Goal: Information Seeking & Learning: Learn about a topic

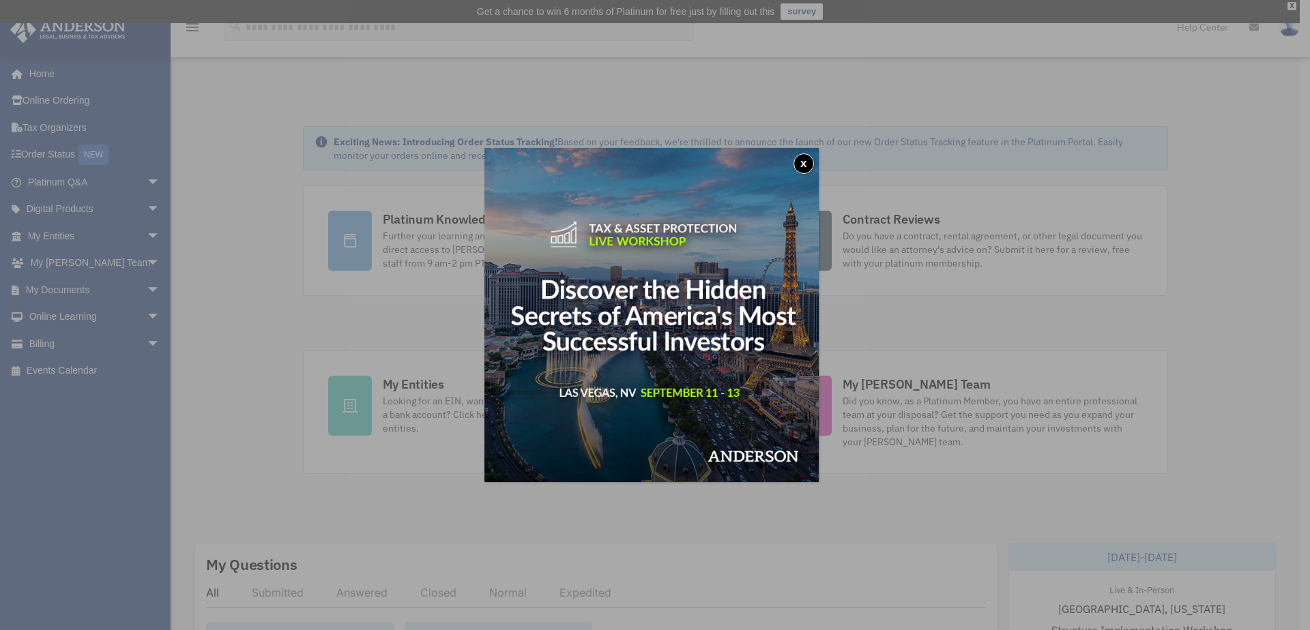
click at [806, 171] on button "x" at bounding box center [803, 163] width 20 height 20
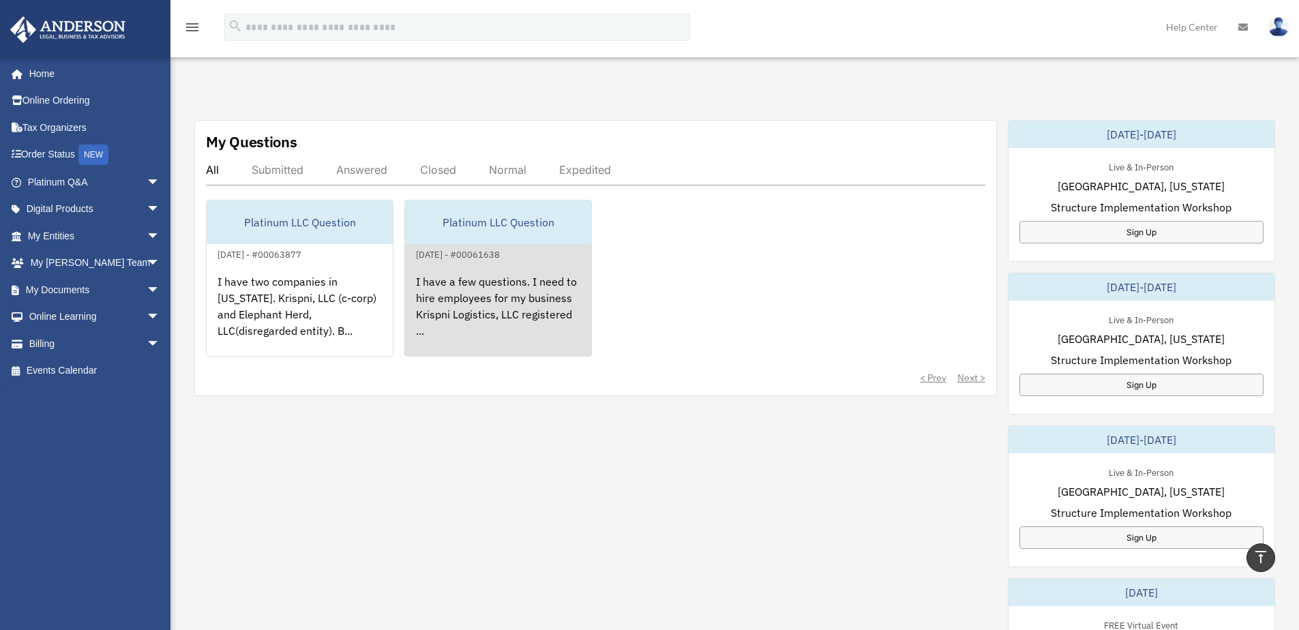
scroll to position [1, 0]
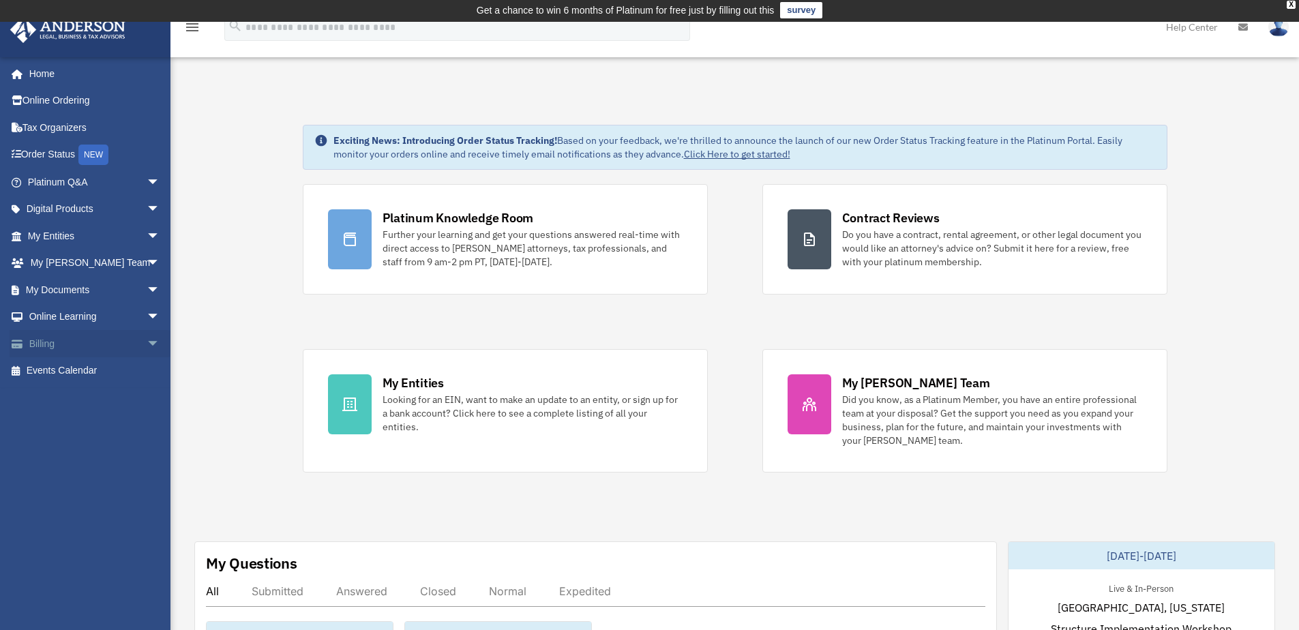
click at [40, 346] on link "Billing arrow_drop_down" at bounding box center [95, 343] width 171 height 27
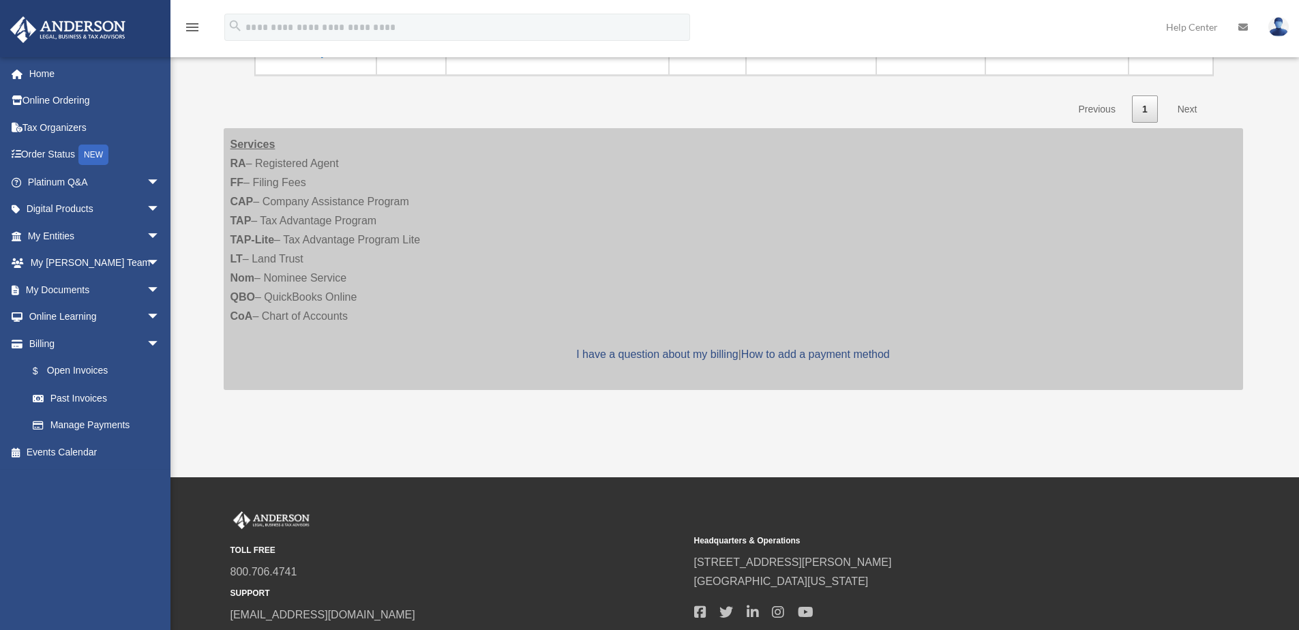
scroll to position [634, 0]
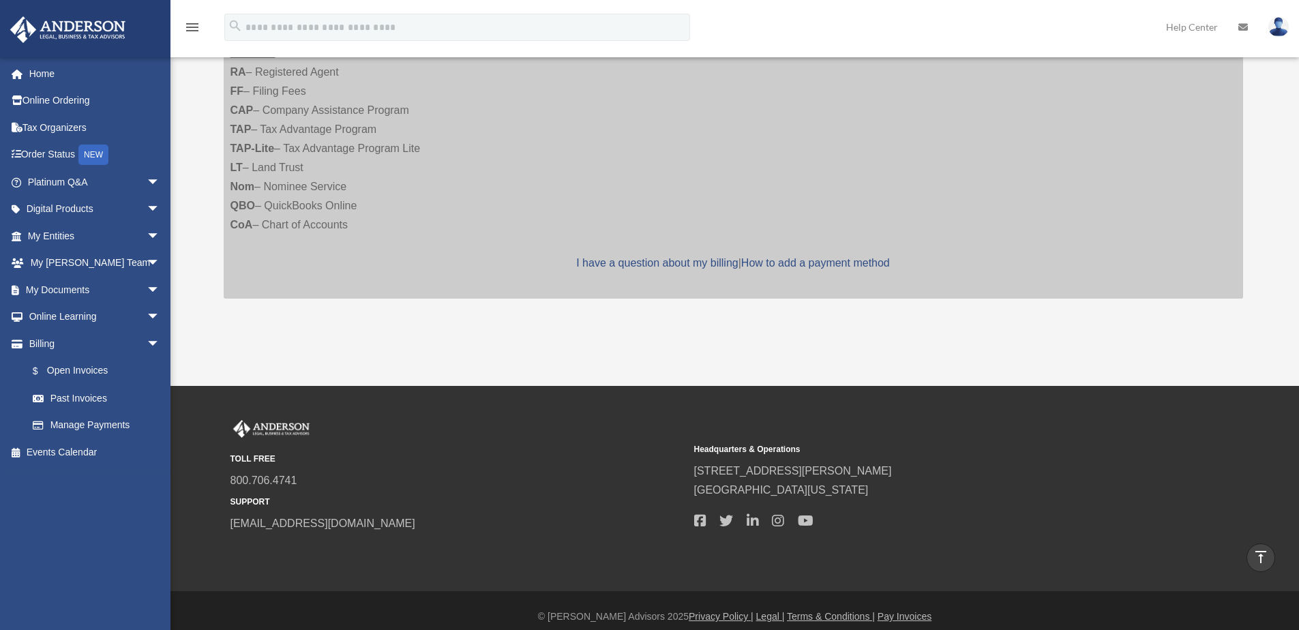
drag, startPoint x: 1048, startPoint y: 552, endPoint x: 1222, endPoint y: 527, distance: 176.4
click at [1222, 527] on div "TOLL FREE 800.706.4741 SUPPORT info@andersonadvisors.com Headquarters & Operati…" at bounding box center [649, 488] width 1299 height 205
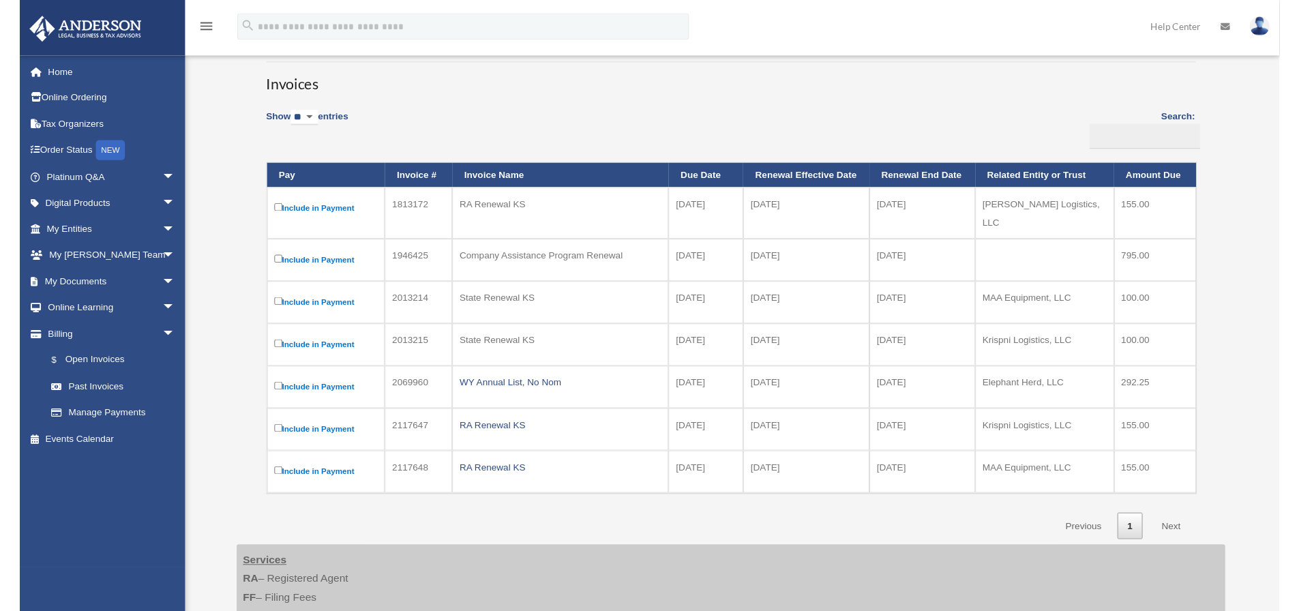
scroll to position [207, 0]
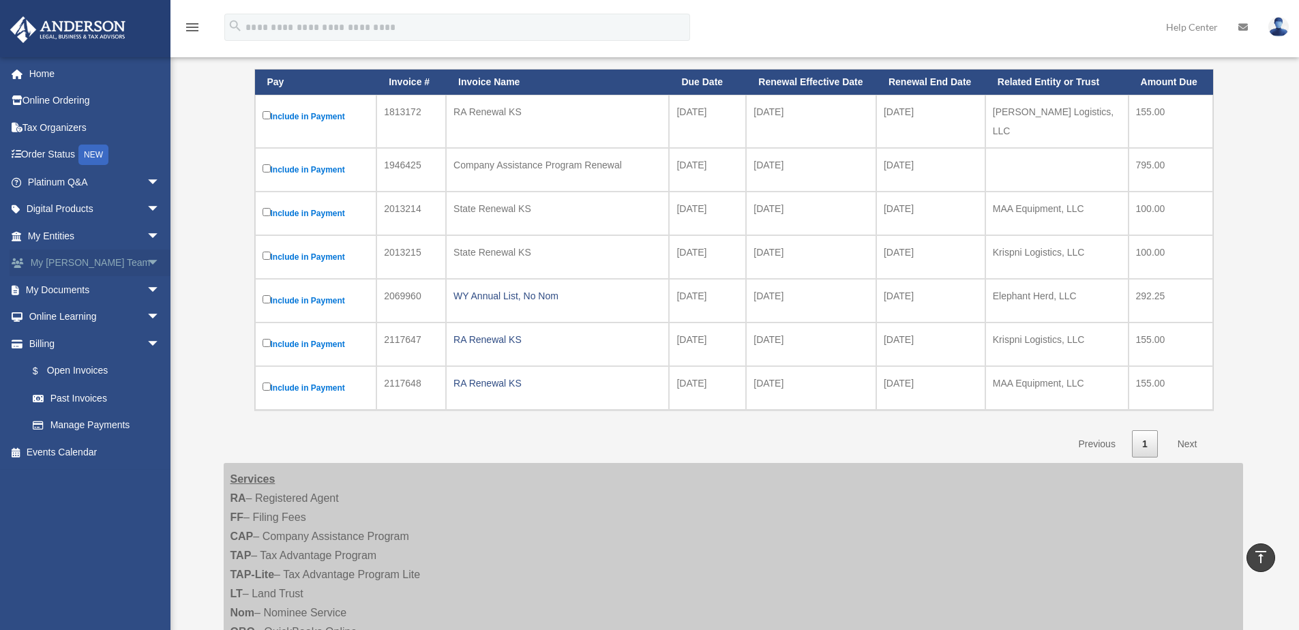
click at [147, 261] on span "arrow_drop_down" at bounding box center [160, 264] width 27 height 28
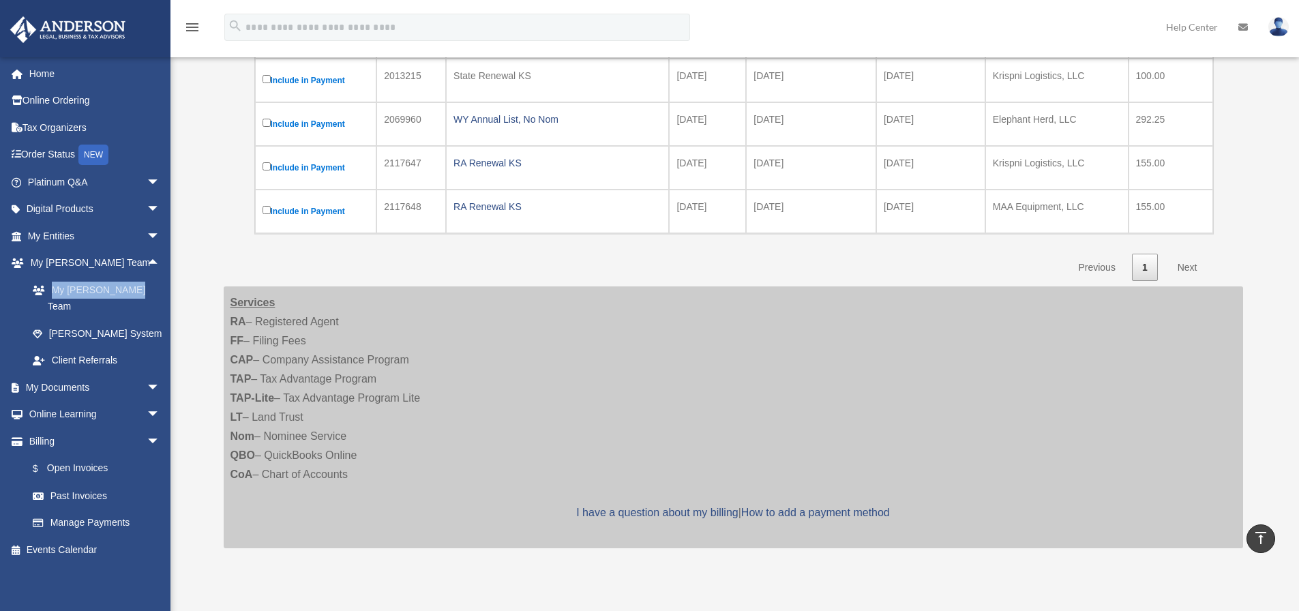
scroll to position [266, 0]
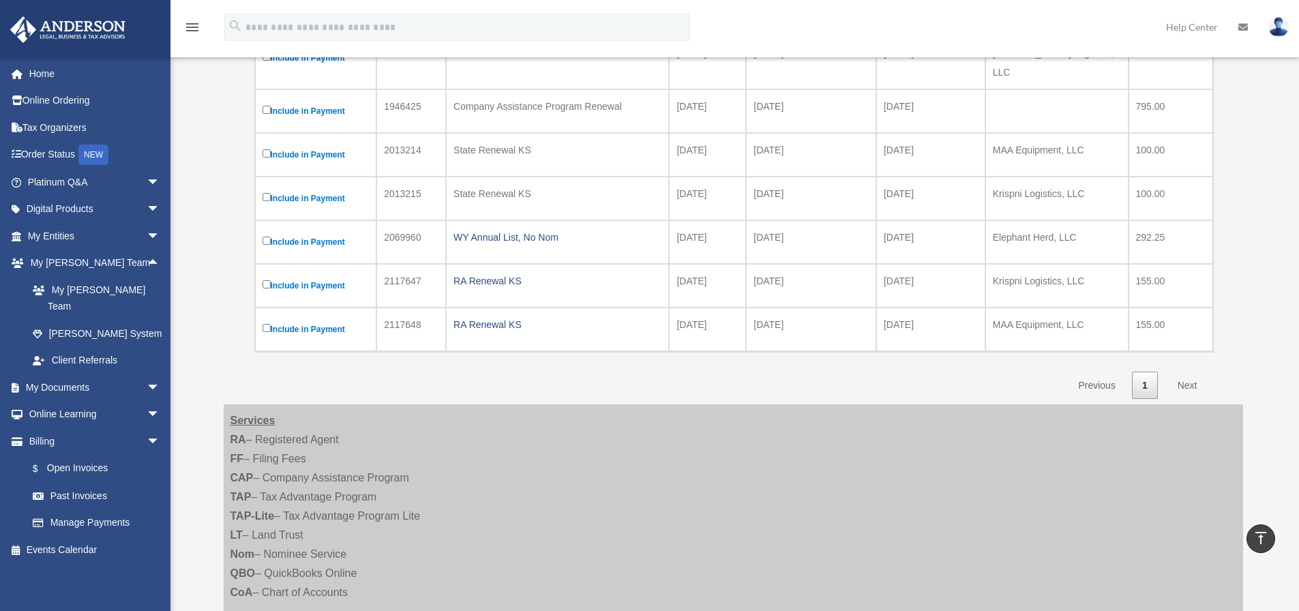
click at [1187, 374] on link "Next" at bounding box center [1188, 386] width 40 height 28
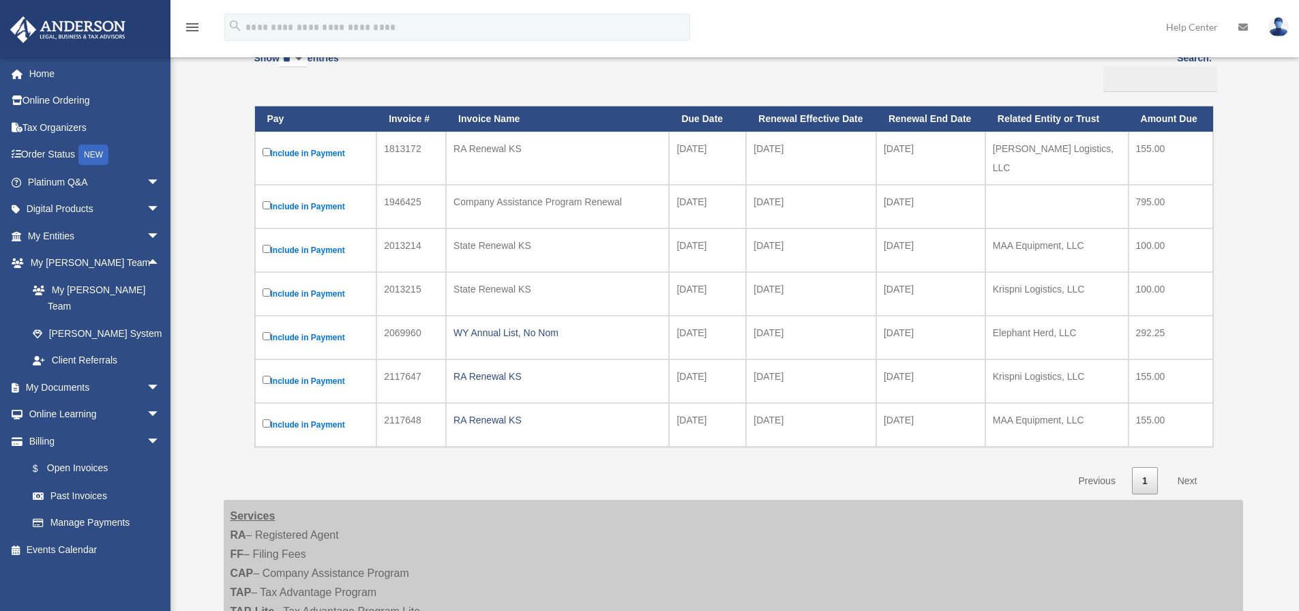
scroll to position [297, 0]
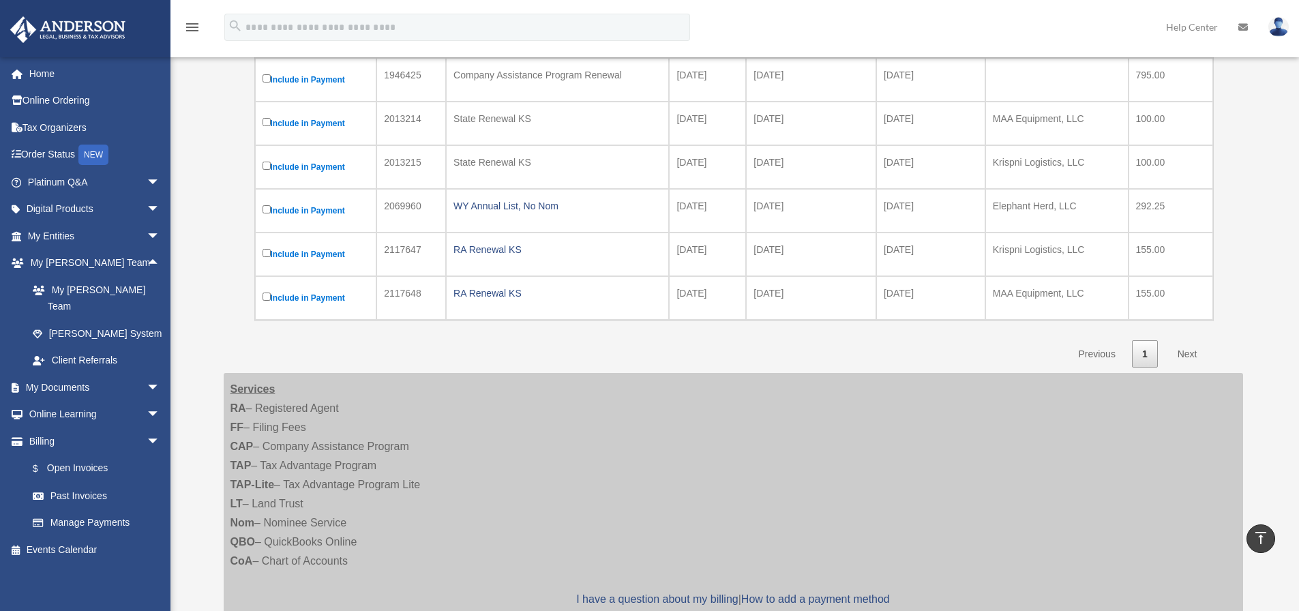
click at [1190, 342] on link "Next" at bounding box center [1188, 354] width 40 height 28
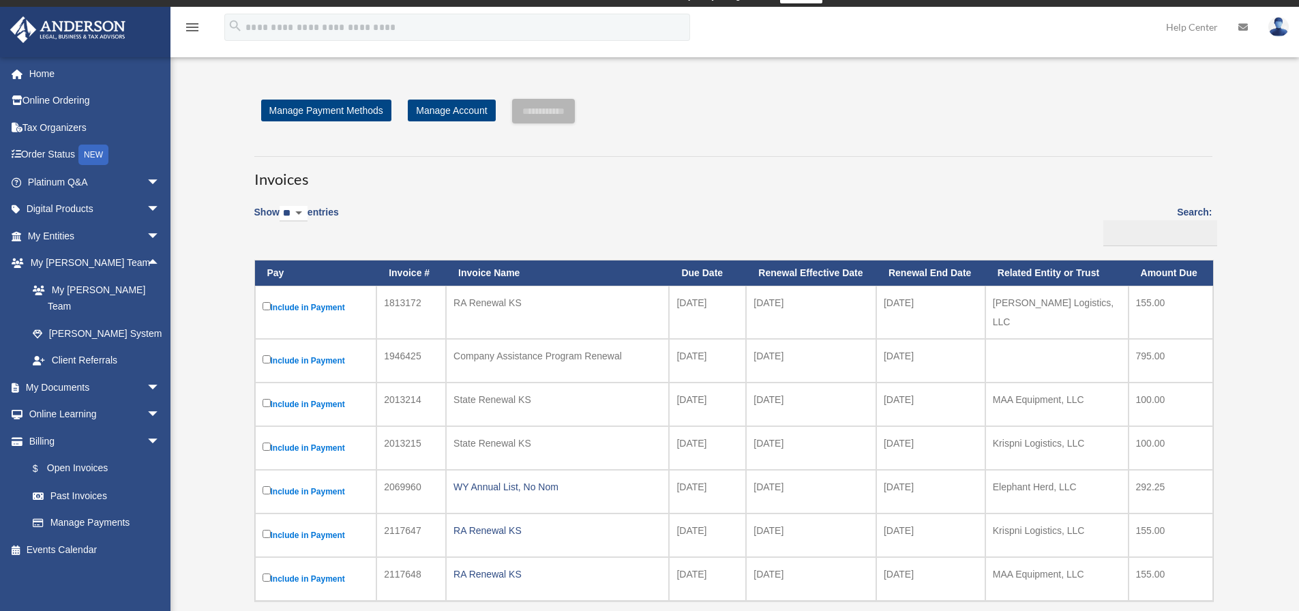
scroll to position [0, 0]
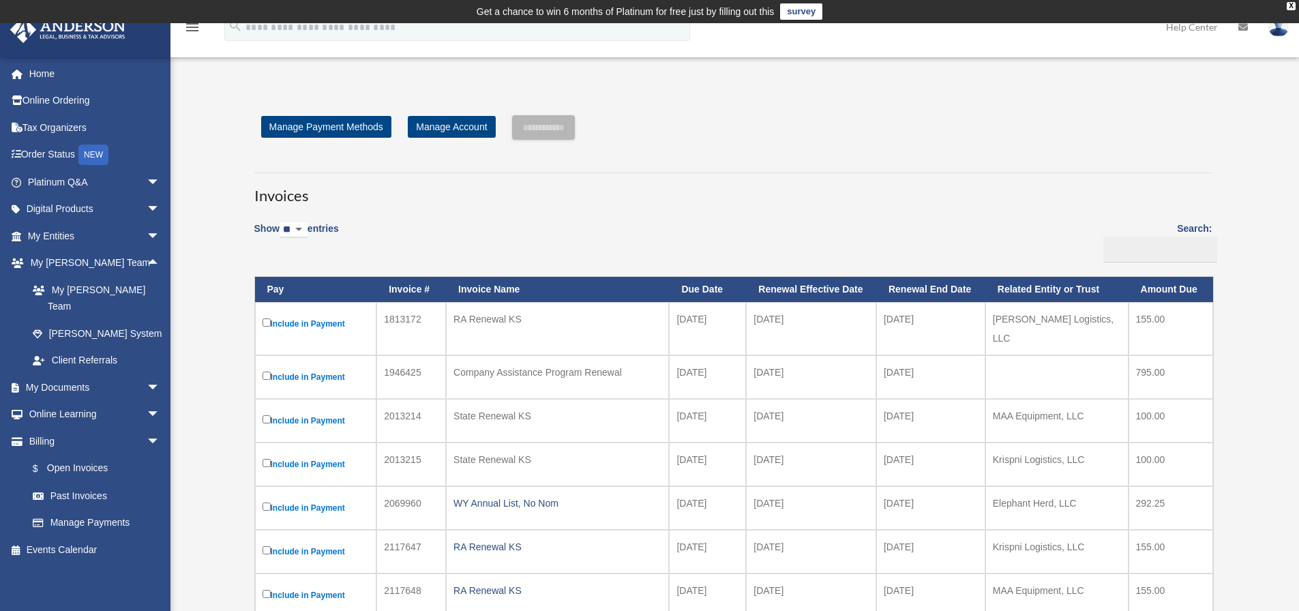
click at [108, 29] on img at bounding box center [67, 29] width 123 height 27
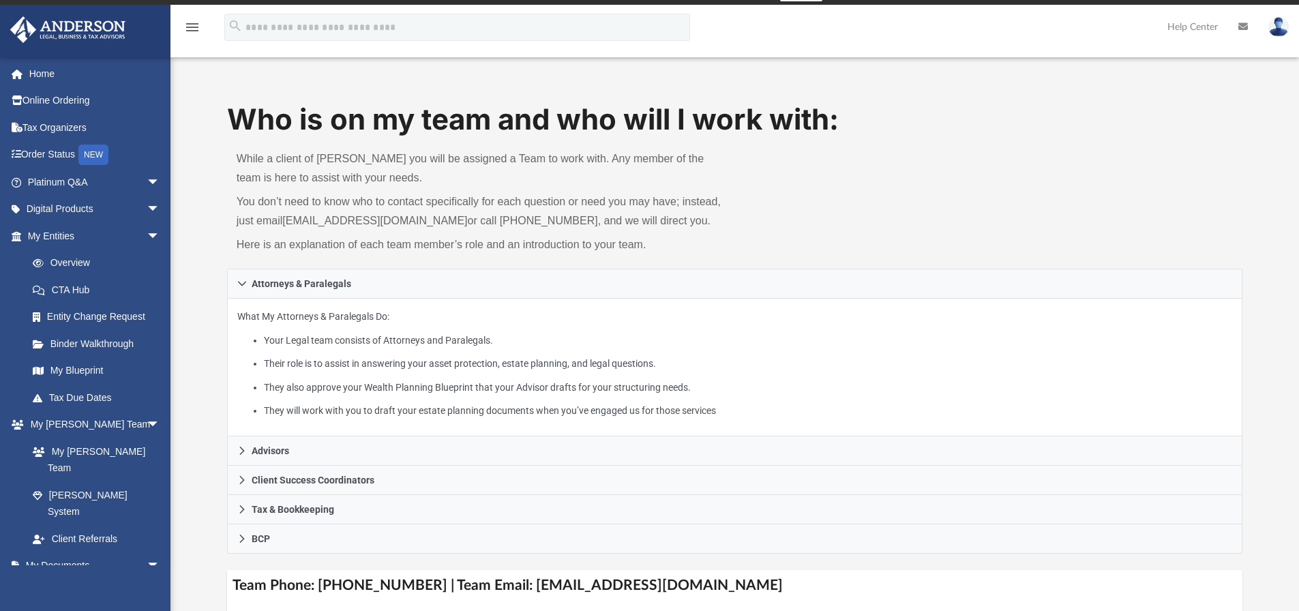
scroll to position [254, 0]
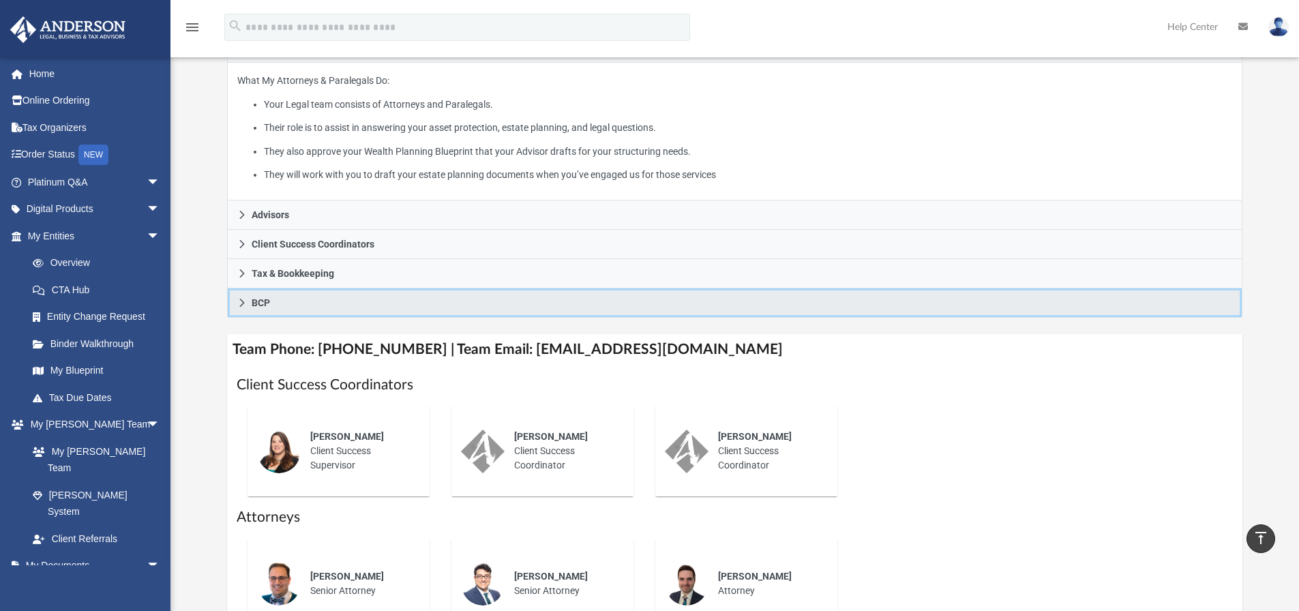
click at [289, 308] on link "BCP" at bounding box center [735, 303] width 1016 height 29
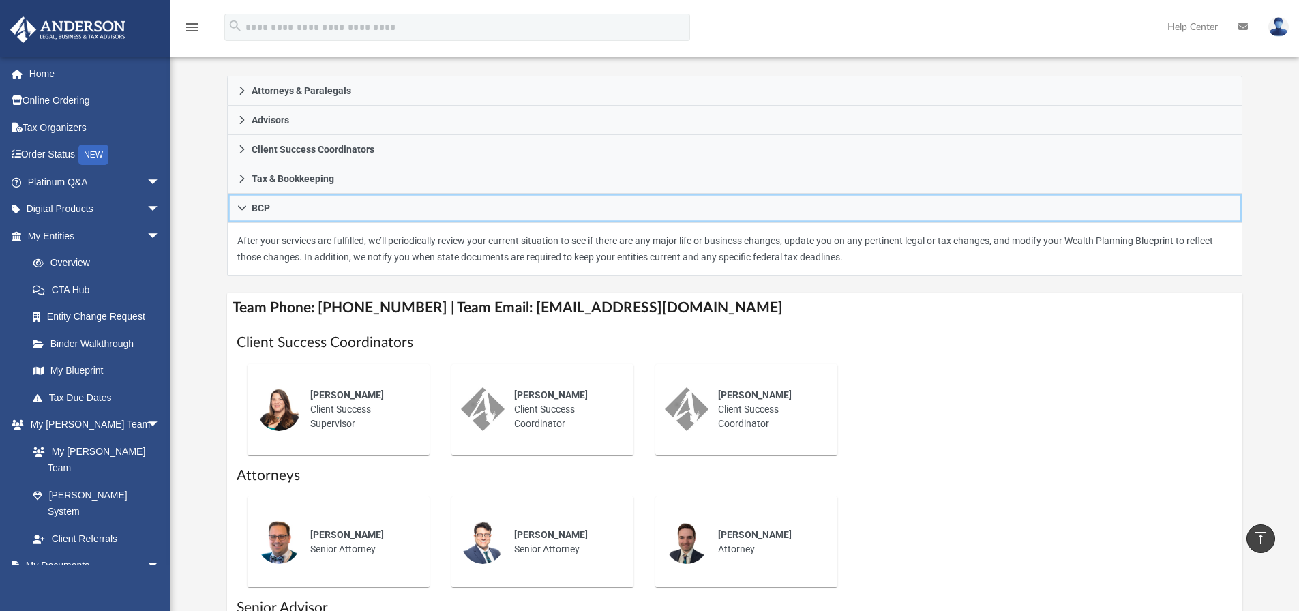
scroll to position [226, 0]
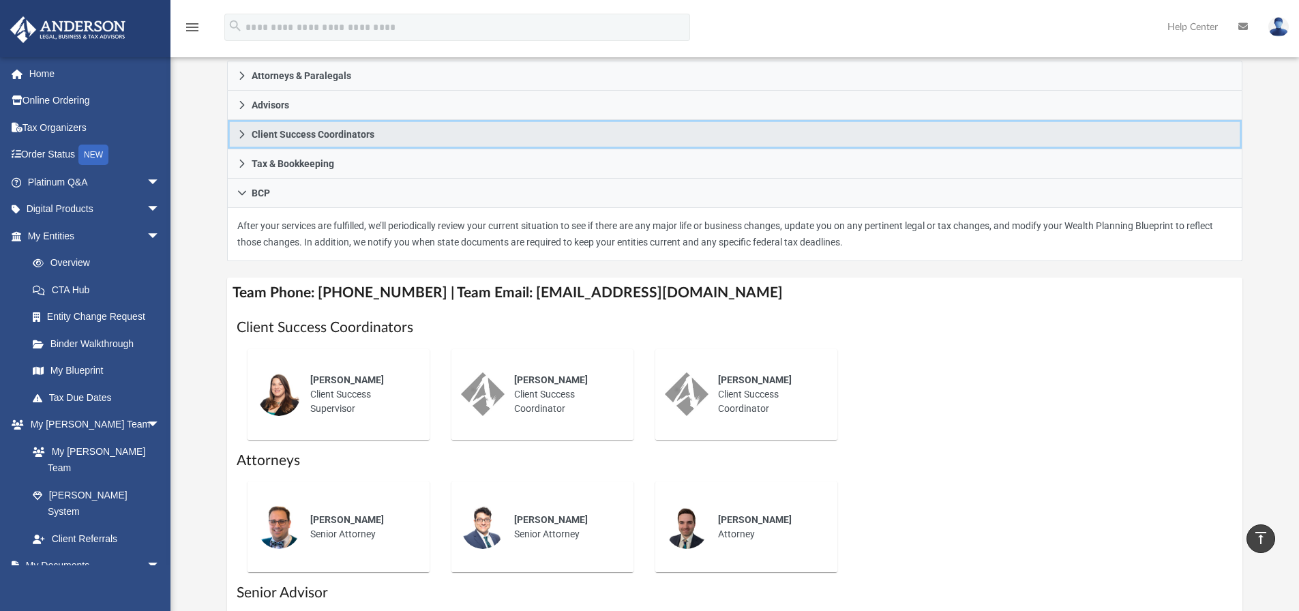
click at [267, 136] on span "Client Success Coordinators" at bounding box center [313, 135] width 123 height 10
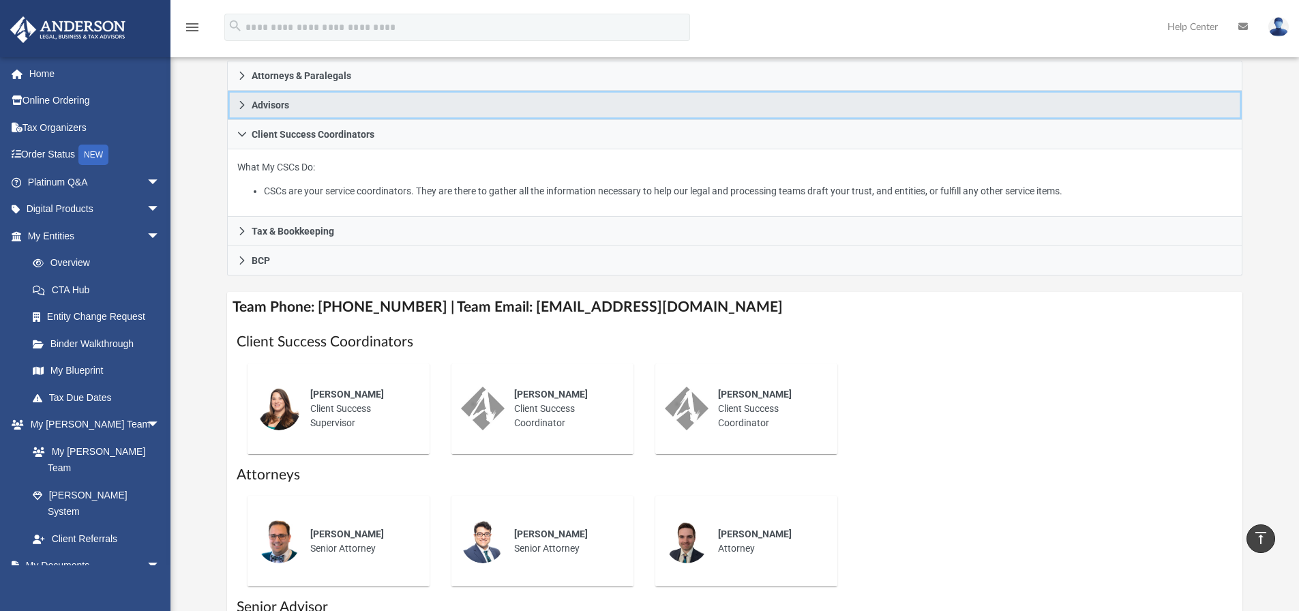
click at [248, 101] on link "Advisors" at bounding box center [735, 105] width 1016 height 29
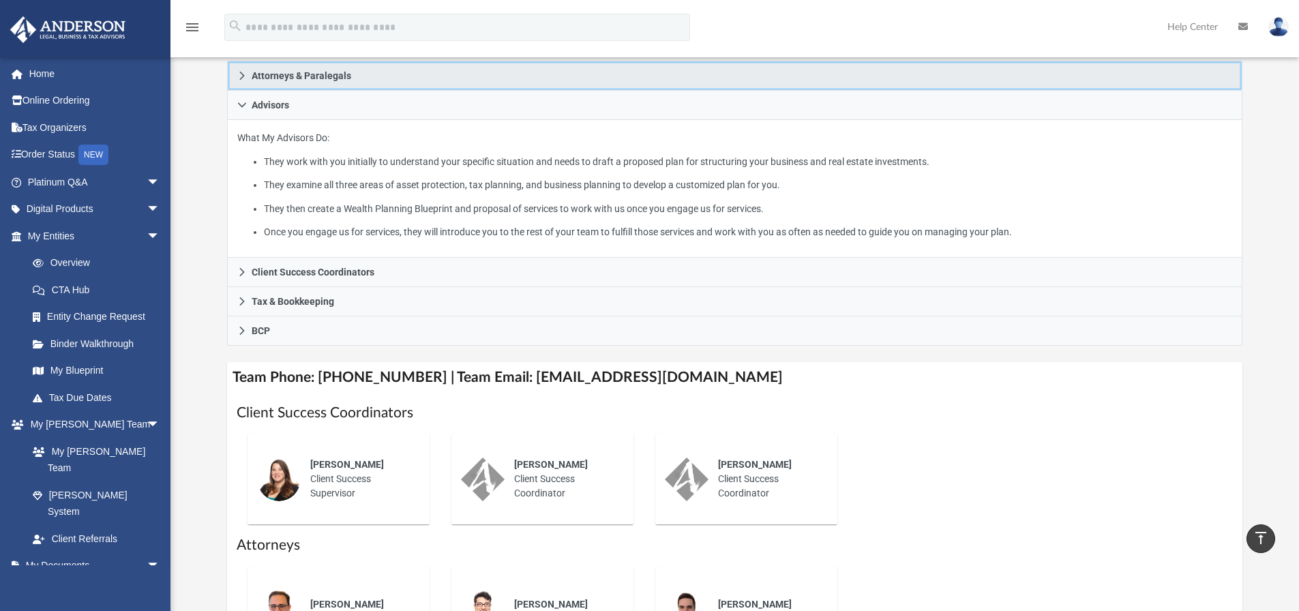
click at [252, 76] on span "Attorneys & Paralegals" at bounding box center [302, 76] width 100 height 10
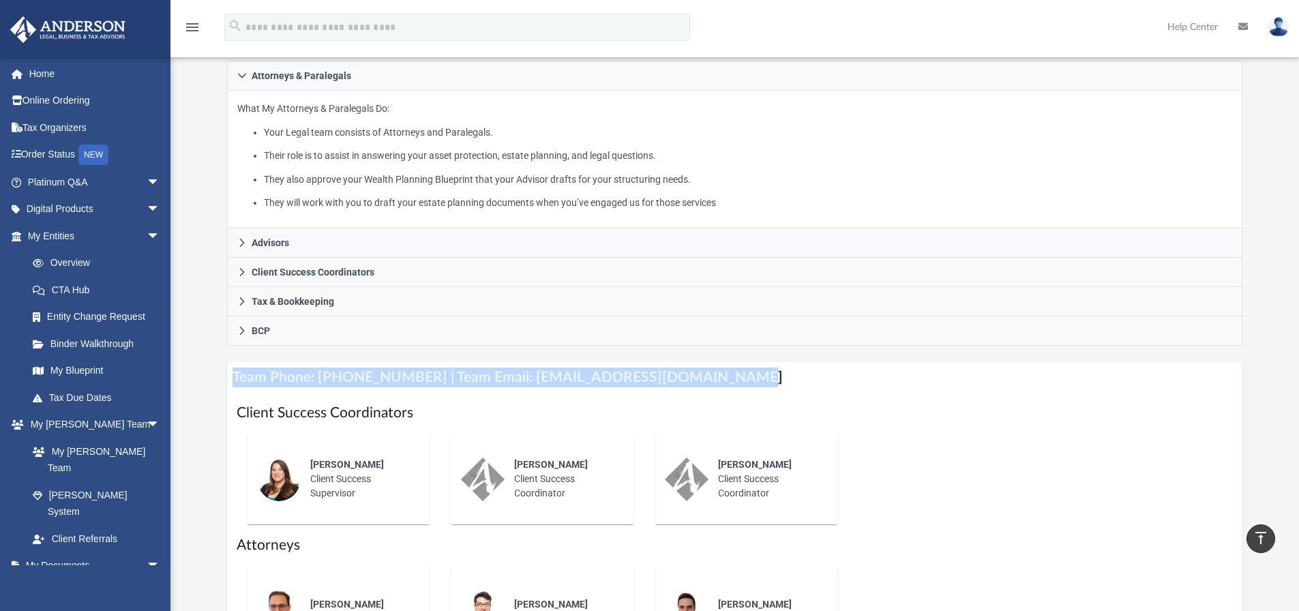
drag, startPoint x: 231, startPoint y: 375, endPoint x: 618, endPoint y: 380, distance: 386.8
click at [709, 388] on h4 "Team Phone: (725) 201-7544 | Team Email: myteam@andersonadvisors.com" at bounding box center [735, 377] width 1016 height 31
copy h4 "Team Phone: (725) 201-7544 | Team Email: myteam@andersonadvisors.com"
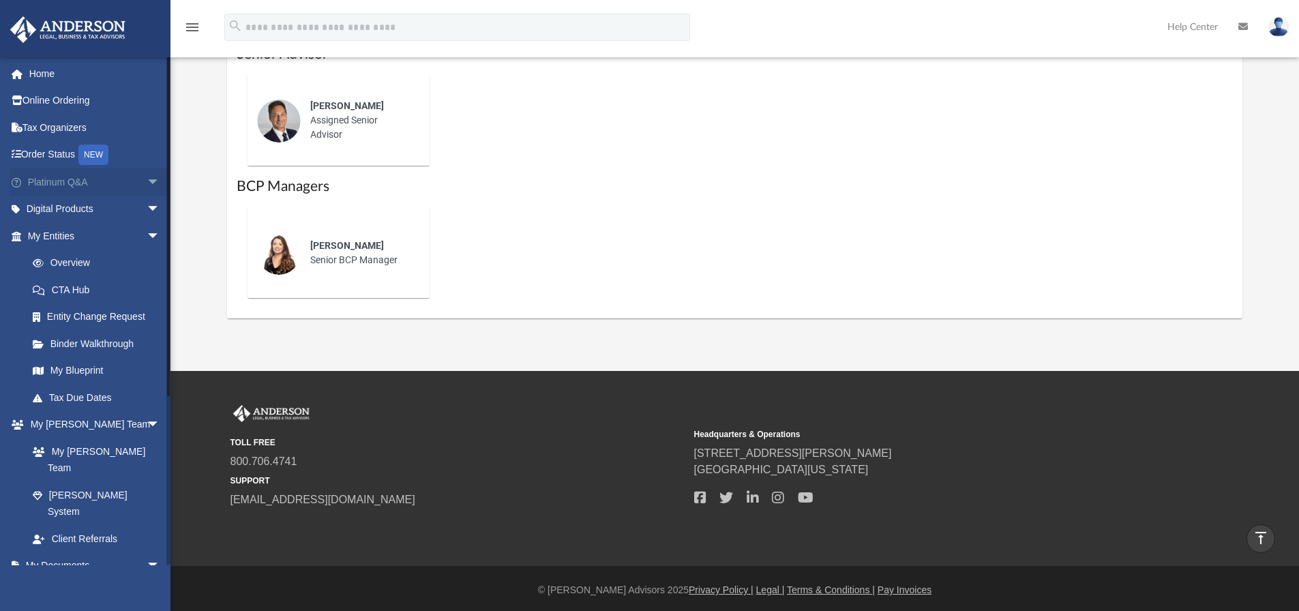
scroll to position [0, 0]
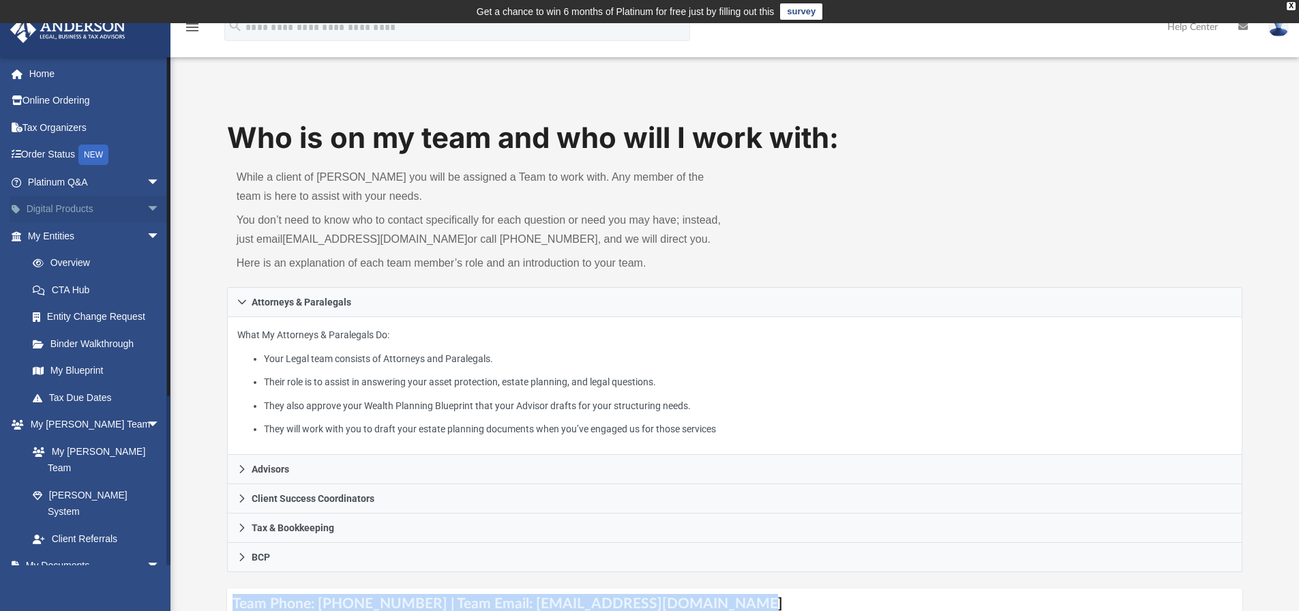
click at [147, 211] on span "arrow_drop_down" at bounding box center [160, 210] width 27 height 28
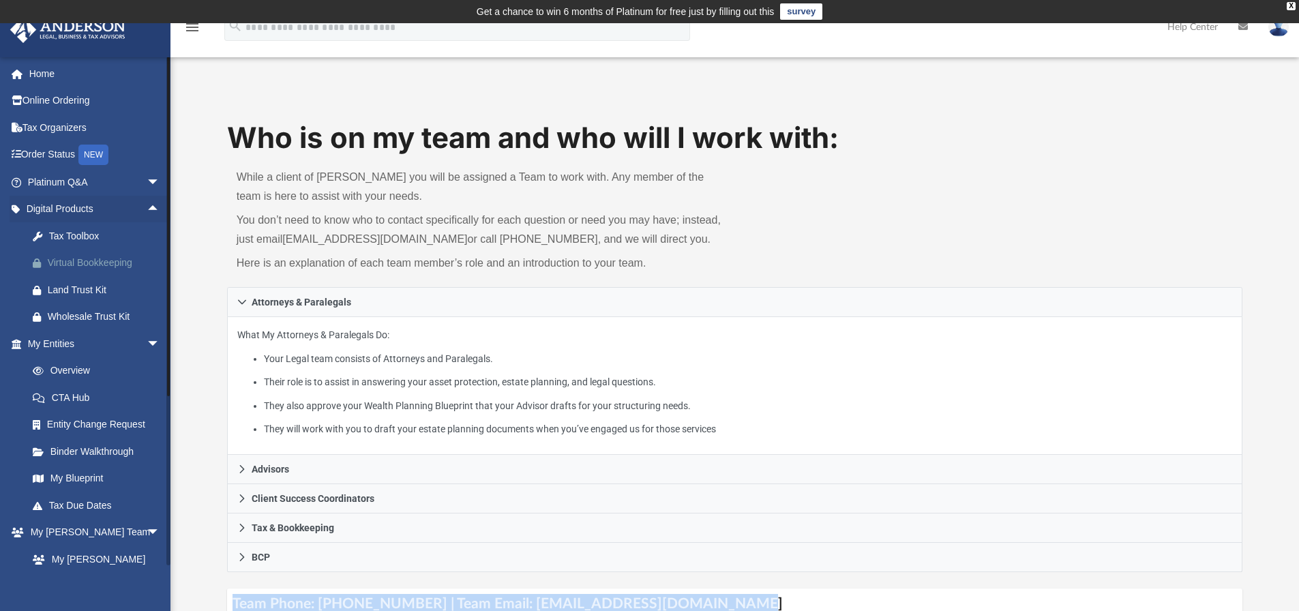
click at [89, 259] on div "Virtual Bookkeeping" at bounding box center [106, 262] width 116 height 17
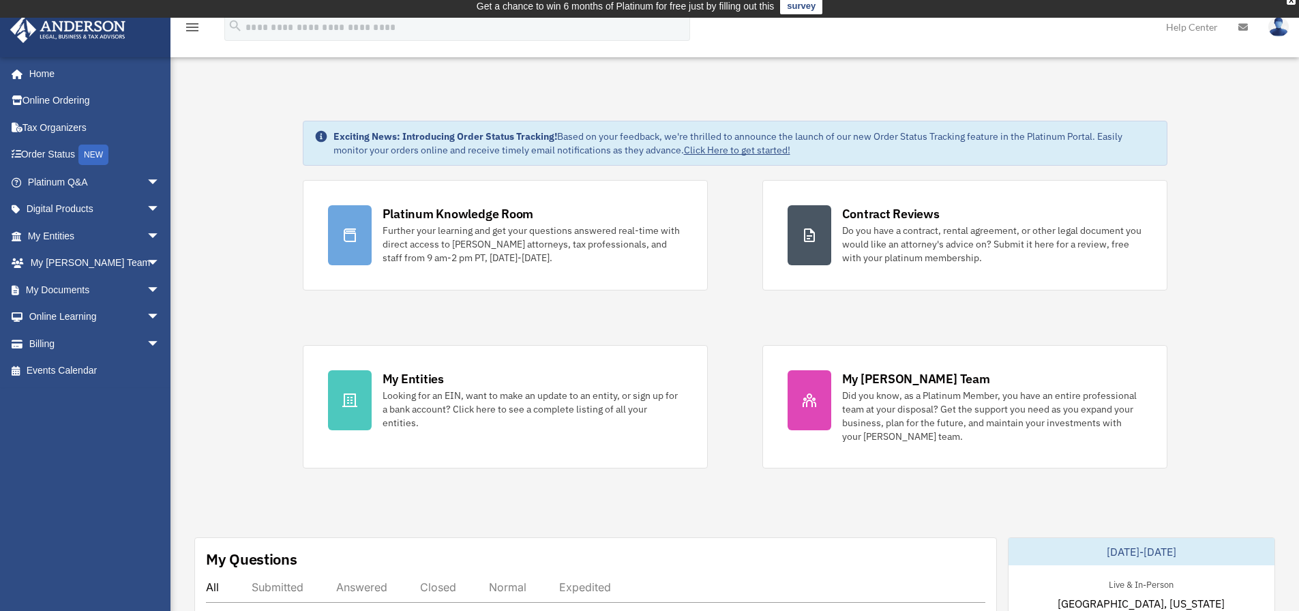
scroll to position [43, 0]
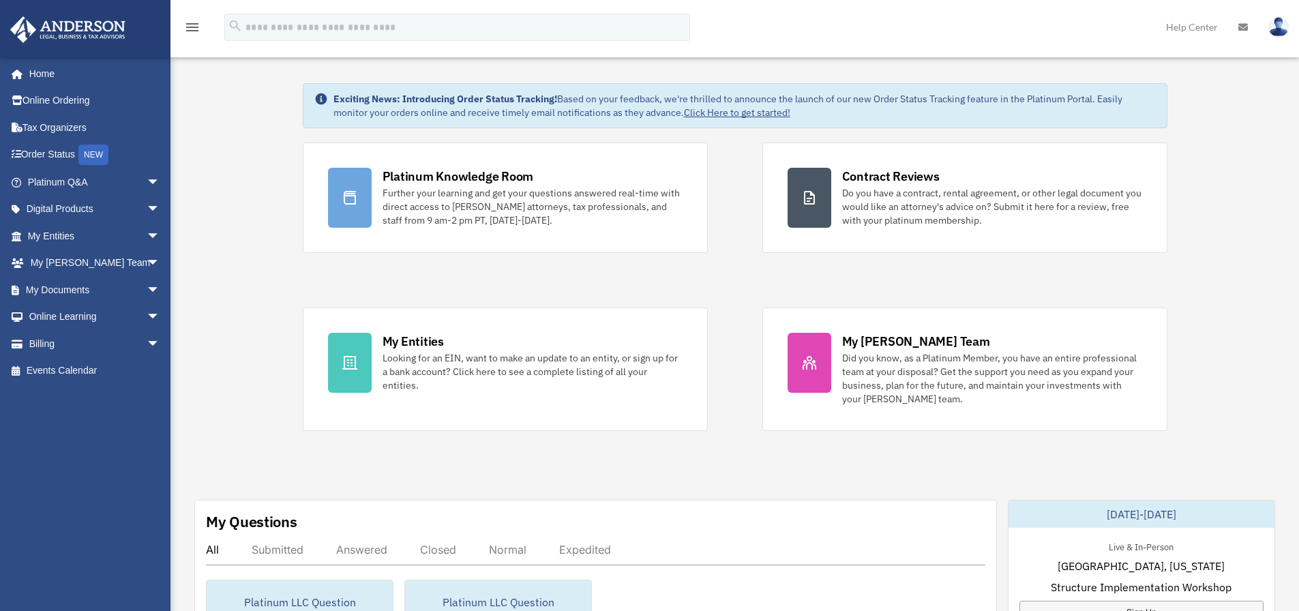
click at [1281, 28] on img at bounding box center [1279, 27] width 20 height 20
click at [1281, 29] on img at bounding box center [1279, 27] width 20 height 20
click at [41, 81] on link "Home" at bounding box center [95, 73] width 171 height 27
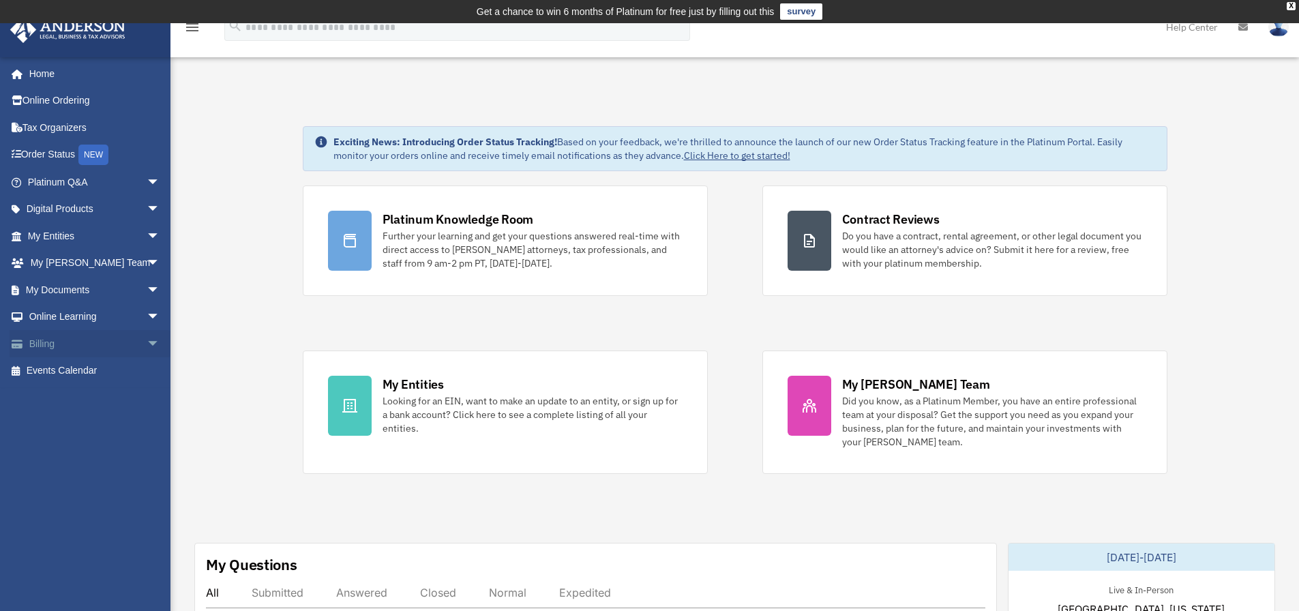
click at [147, 345] on span "arrow_drop_down" at bounding box center [160, 344] width 27 height 28
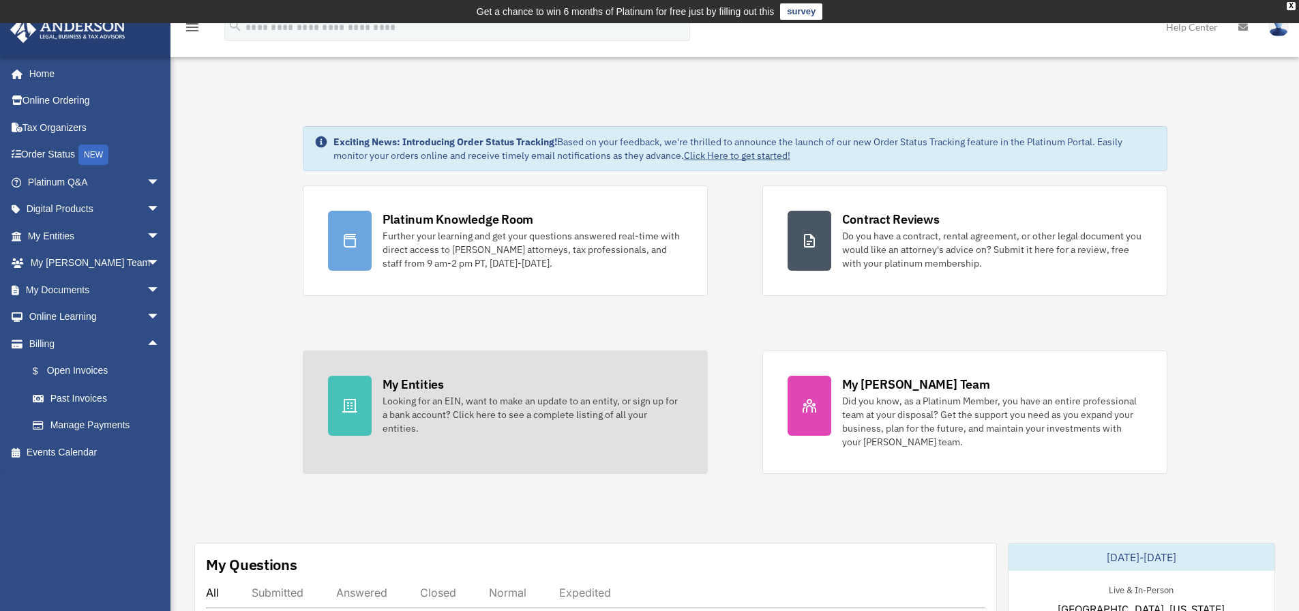
click at [514, 407] on div "Looking for an EIN, want to make an update to an entity, or sign up for a bank …" at bounding box center [533, 414] width 300 height 41
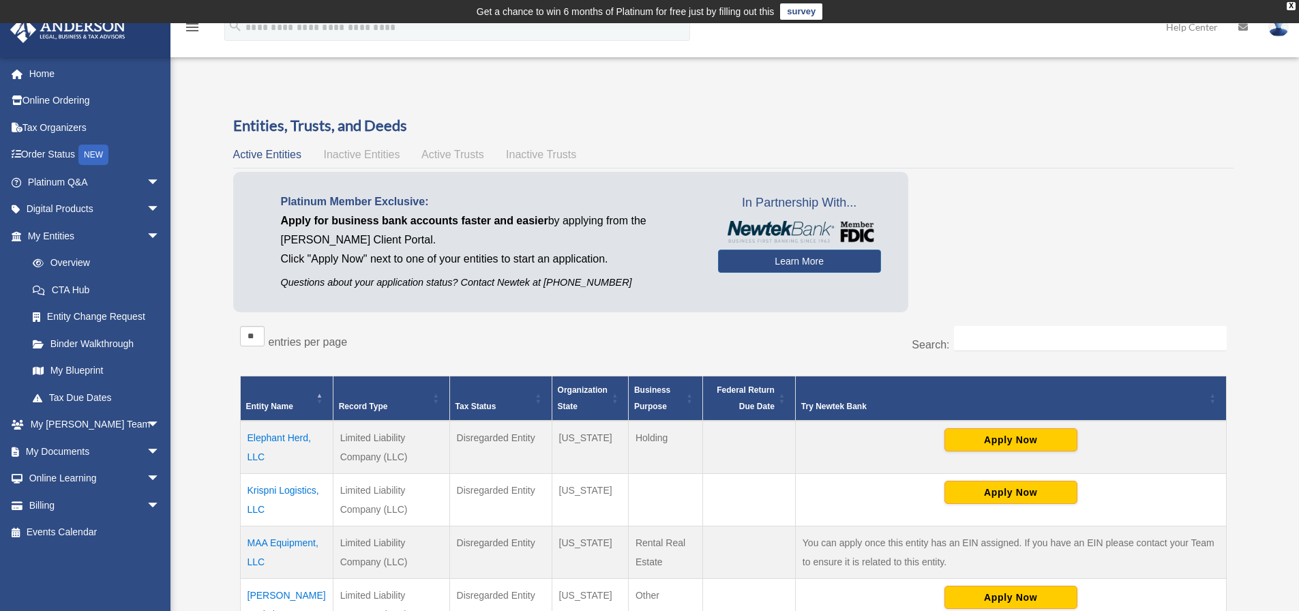
click at [384, 156] on span "Inactive Entities" at bounding box center [361, 155] width 76 height 12
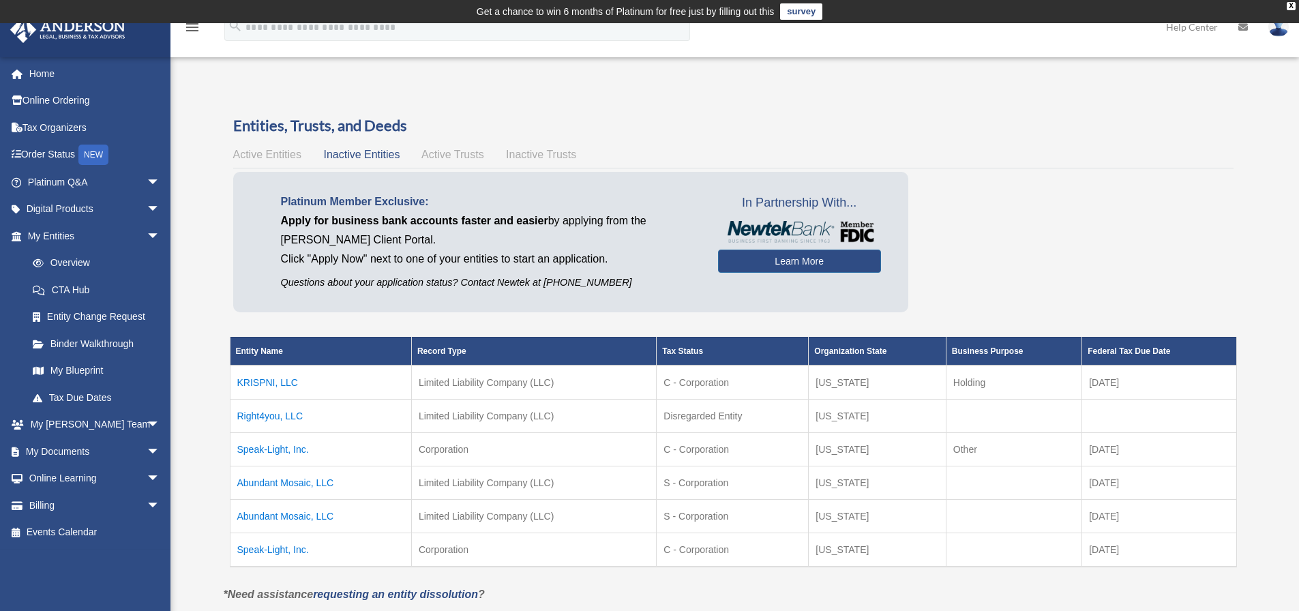
click at [455, 148] on div "Active Entities Inactive Entities Active Trusts Inactive Trusts" at bounding box center [733, 154] width 1001 height 19
click at [452, 154] on span "Active Trusts" at bounding box center [453, 155] width 63 height 12
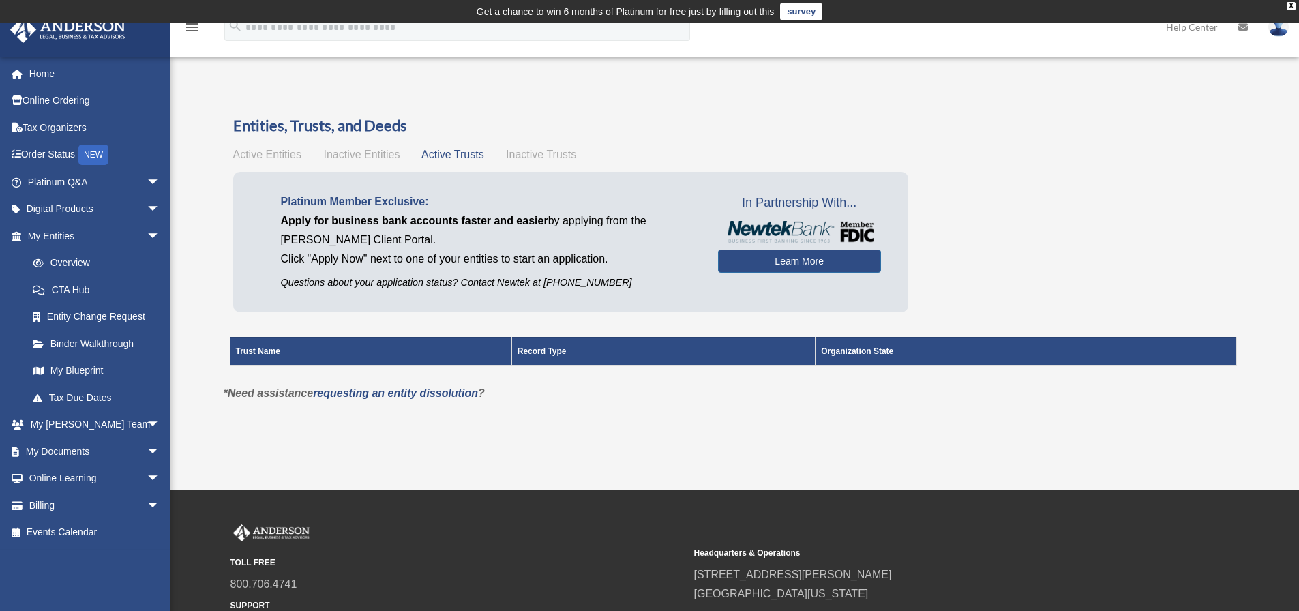
click at [567, 153] on span "Inactive Trusts" at bounding box center [541, 155] width 70 height 12
click at [282, 157] on span "Active Entities" at bounding box center [267, 155] width 68 height 12
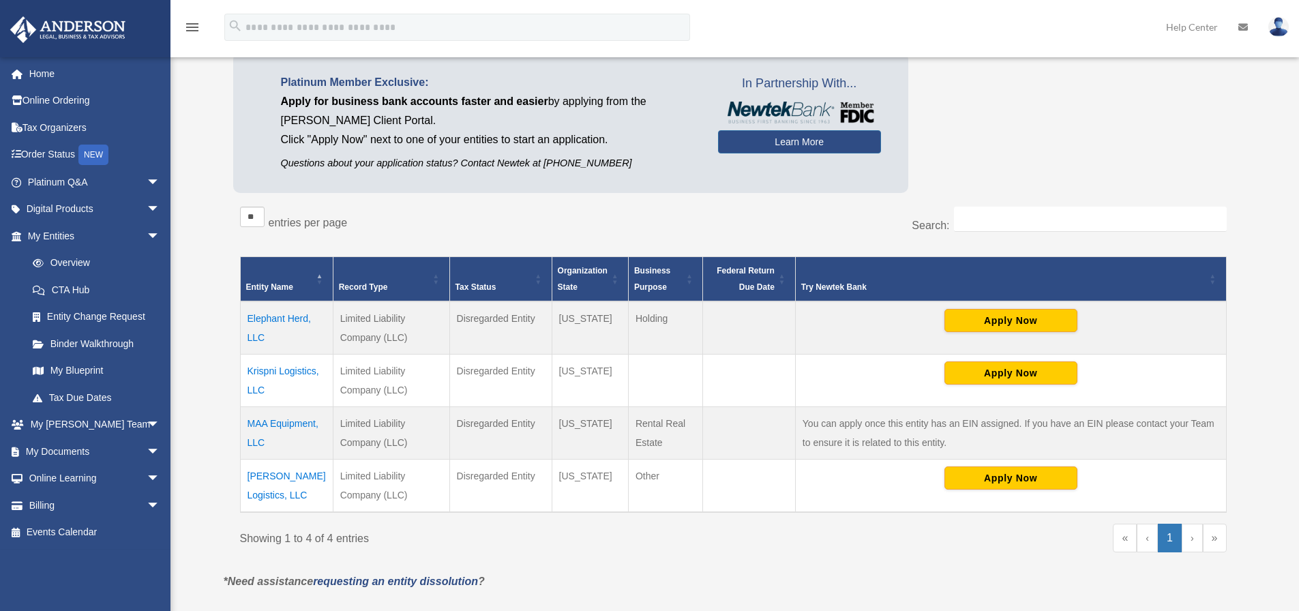
scroll to position [231, 0]
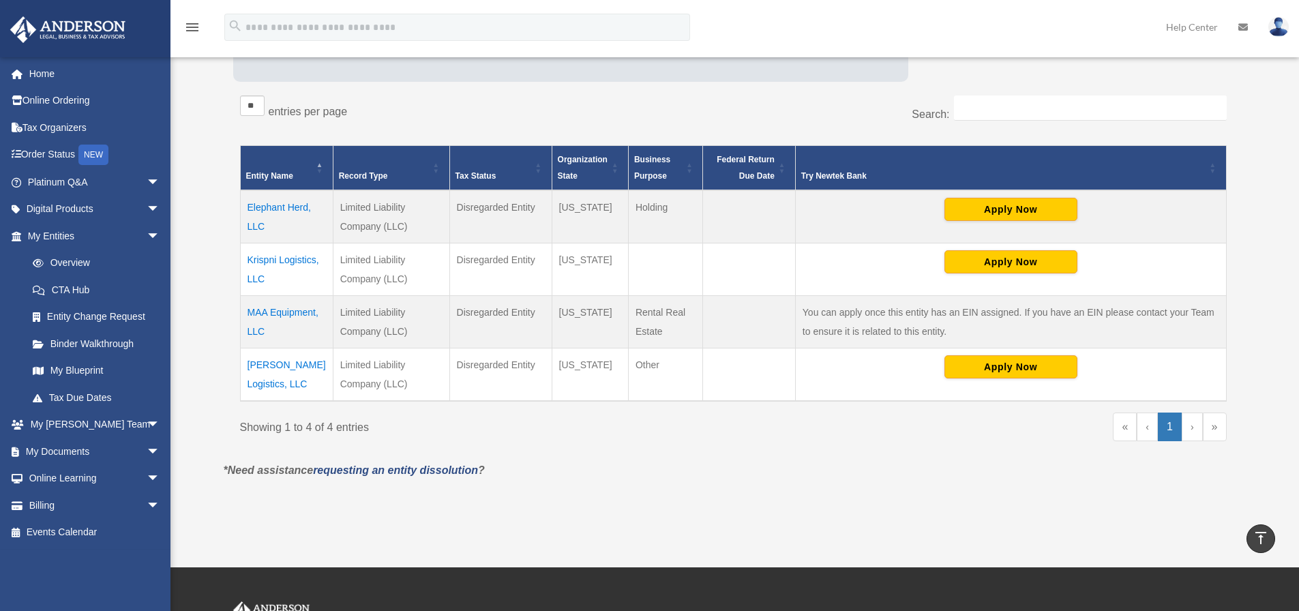
click at [291, 332] on td "MAA Equipment, LLC" at bounding box center [286, 322] width 93 height 53
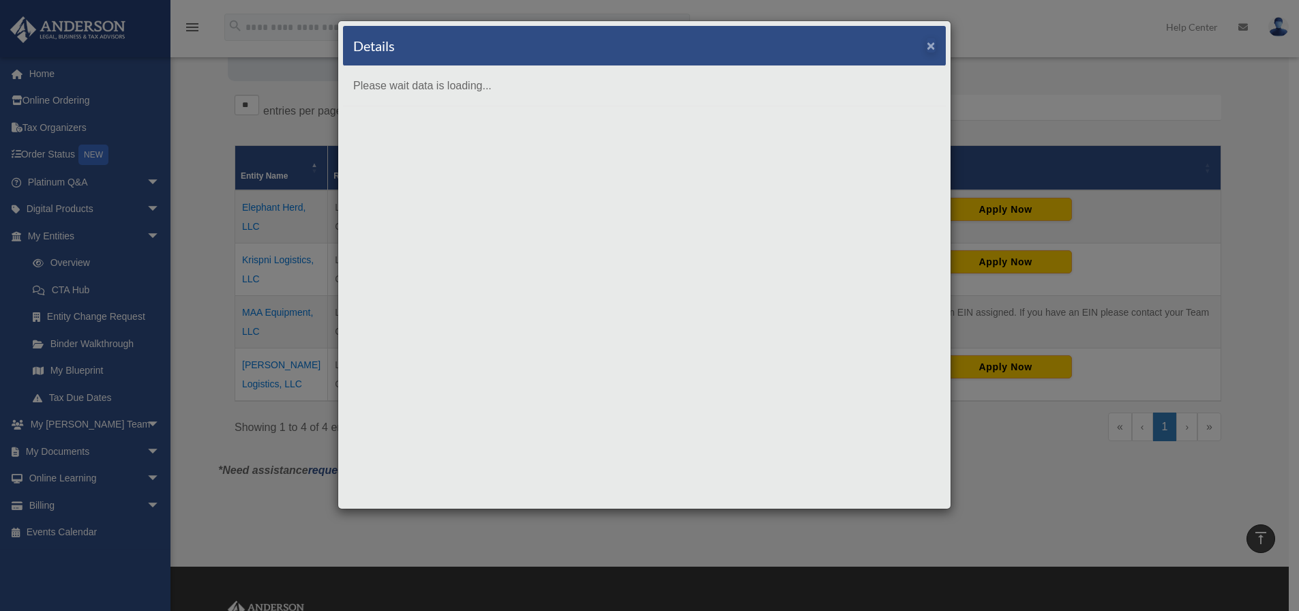
click at [934, 45] on button "×" at bounding box center [931, 45] width 9 height 14
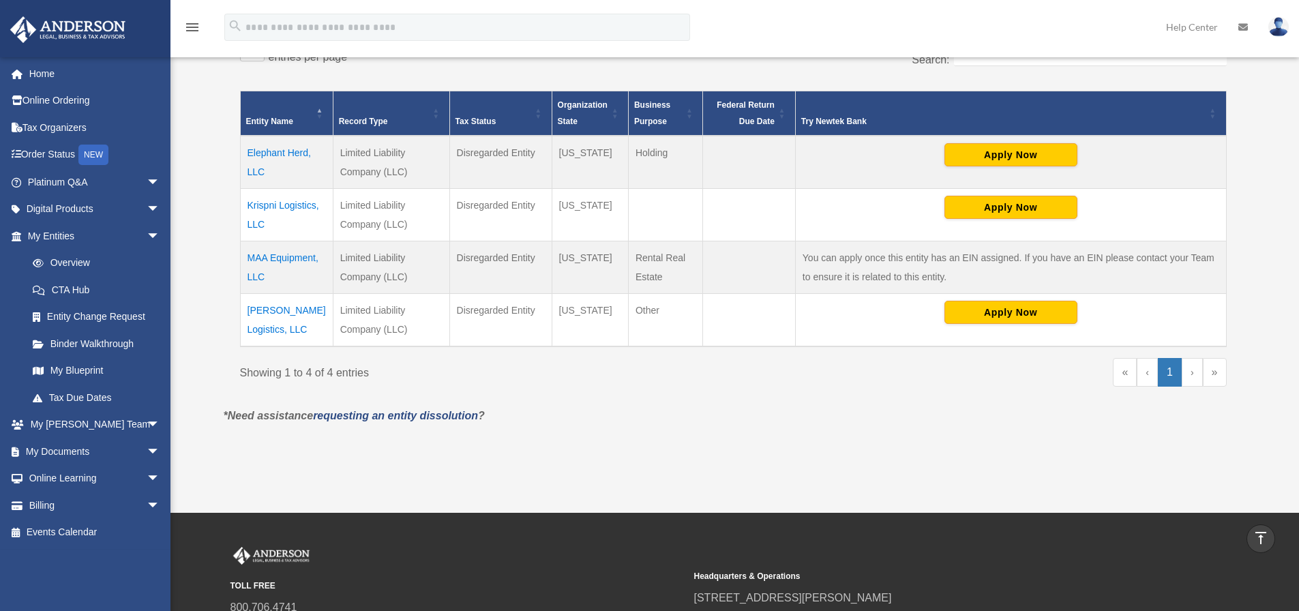
scroll to position [0, 0]
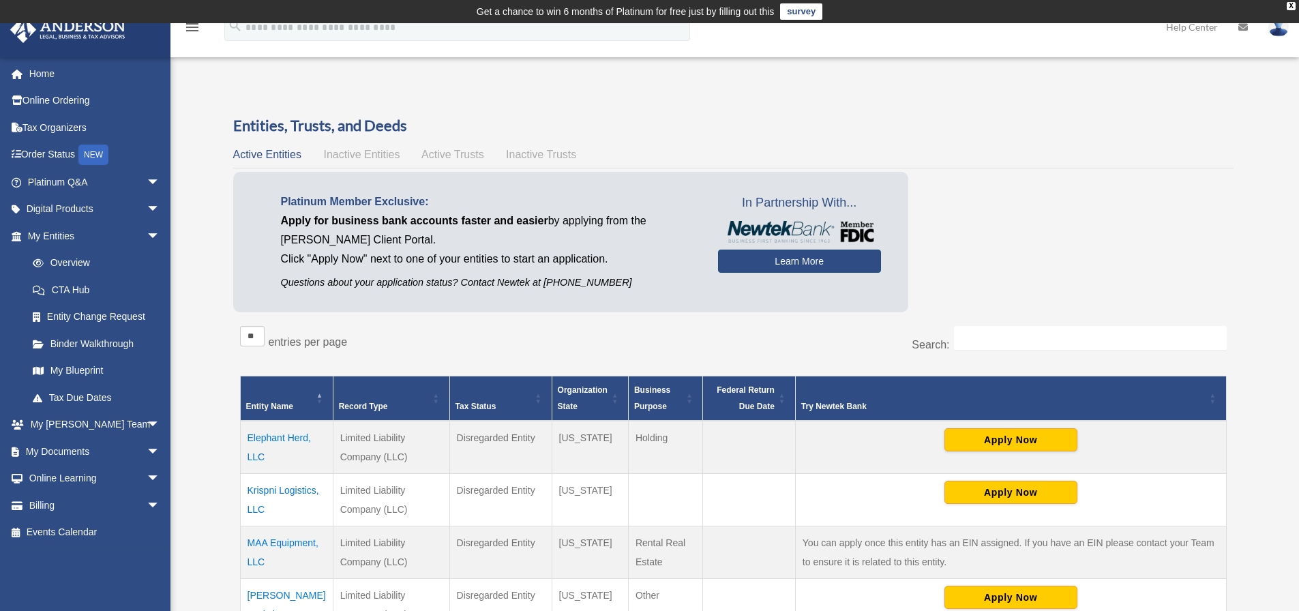
click at [812, 267] on link "Learn More" at bounding box center [799, 261] width 163 height 23
click at [791, 266] on link "Learn More" at bounding box center [799, 261] width 163 height 23
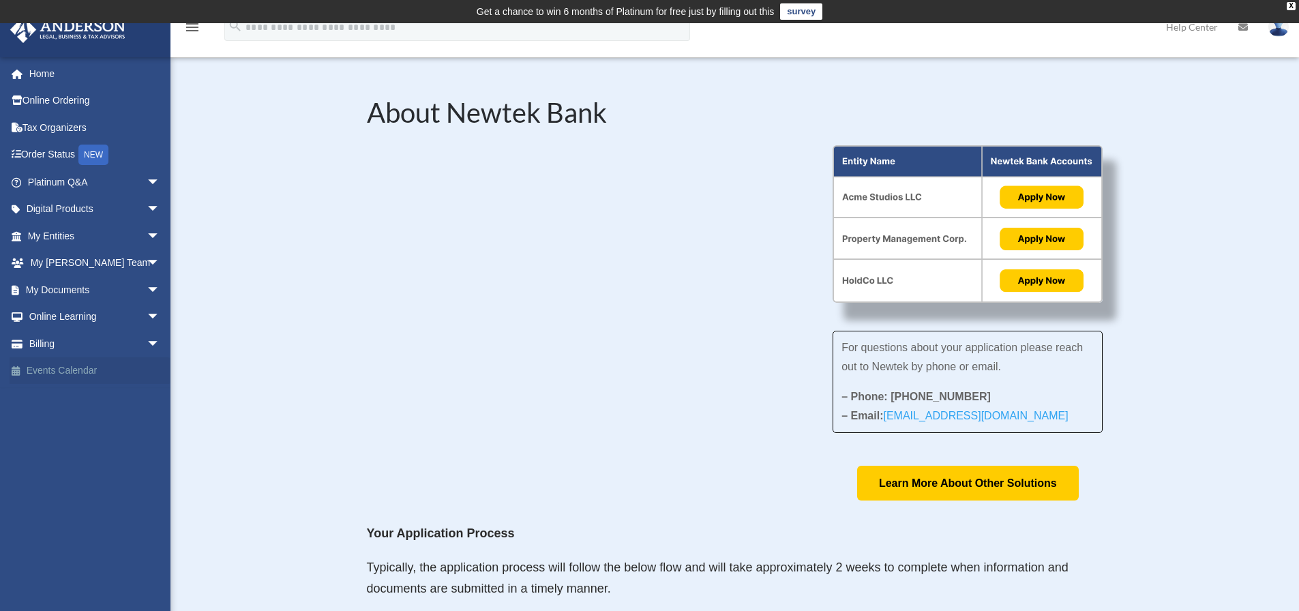
click at [77, 364] on link "Events Calendar" at bounding box center [95, 370] width 171 height 27
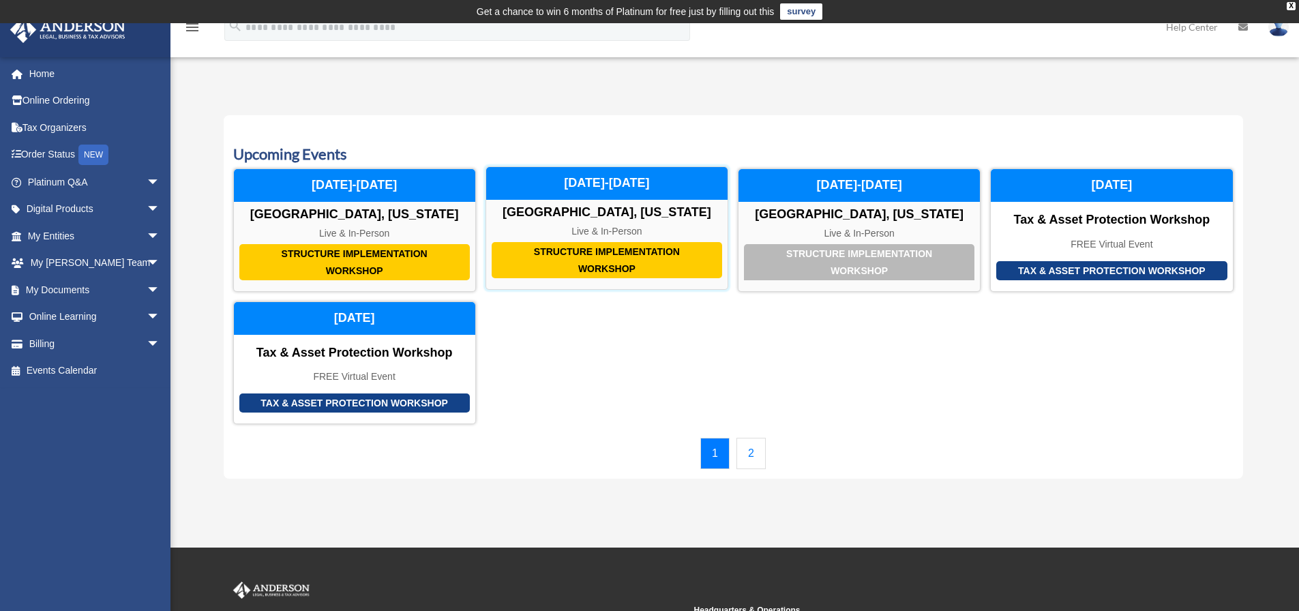
click at [582, 212] on div "[GEOGRAPHIC_DATA], [US_STATE]" at bounding box center [606, 212] width 241 height 15
